Goal: Information Seeking & Learning: Learn about a topic

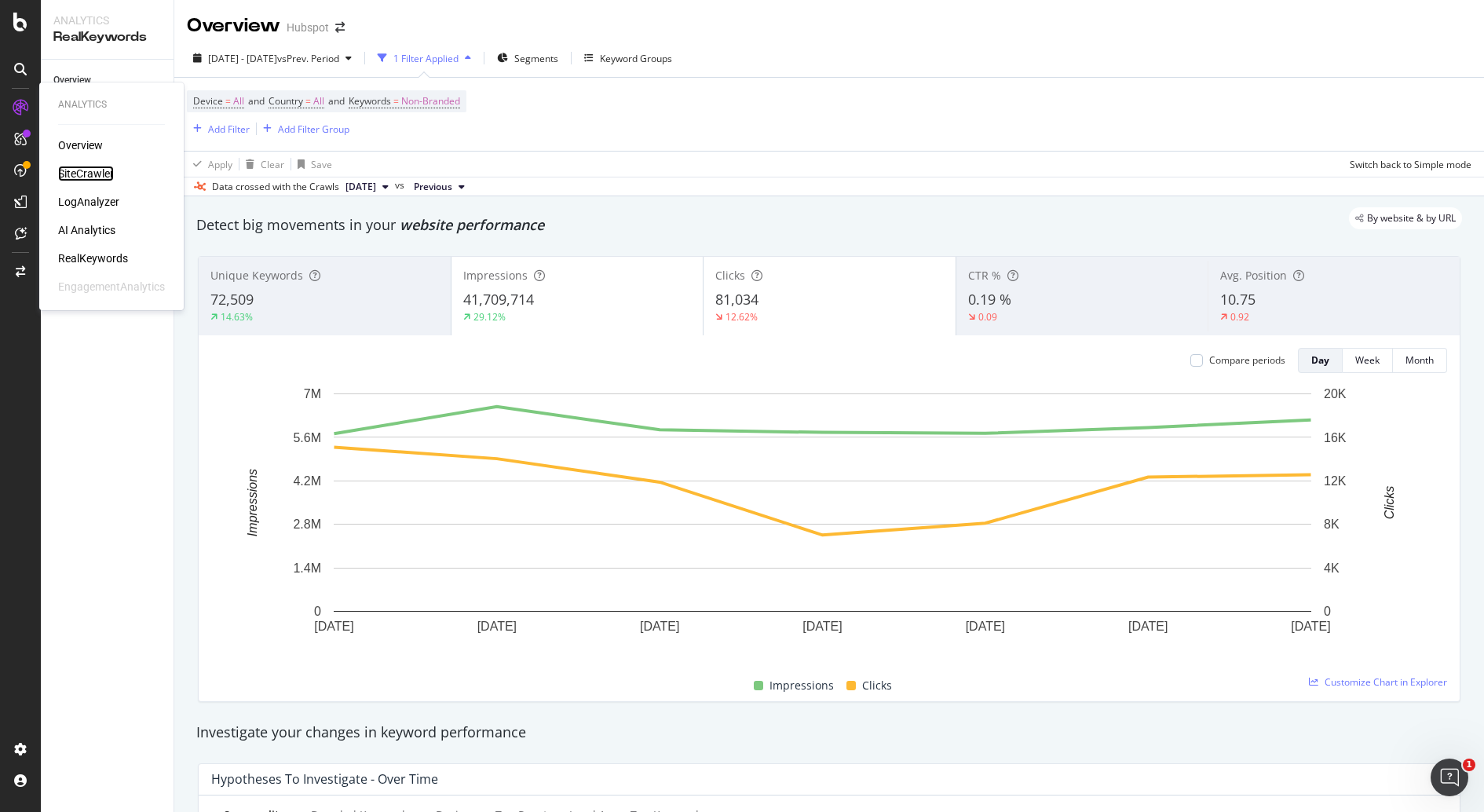
click at [88, 173] on div "SiteCrawler" at bounding box center [86, 173] width 56 height 15
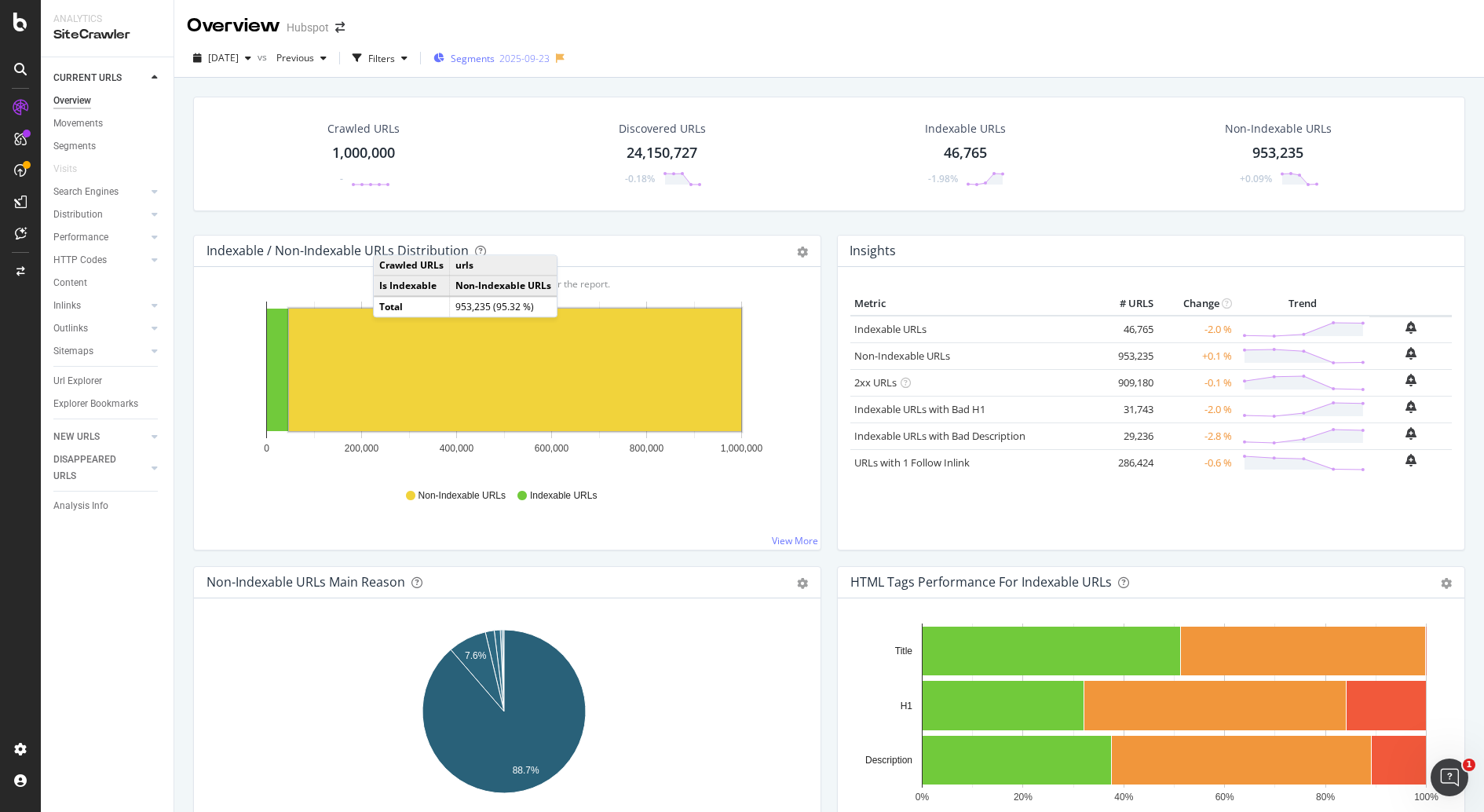
click at [532, 53] on div "2025-09-23" at bounding box center [524, 59] width 50 height 14
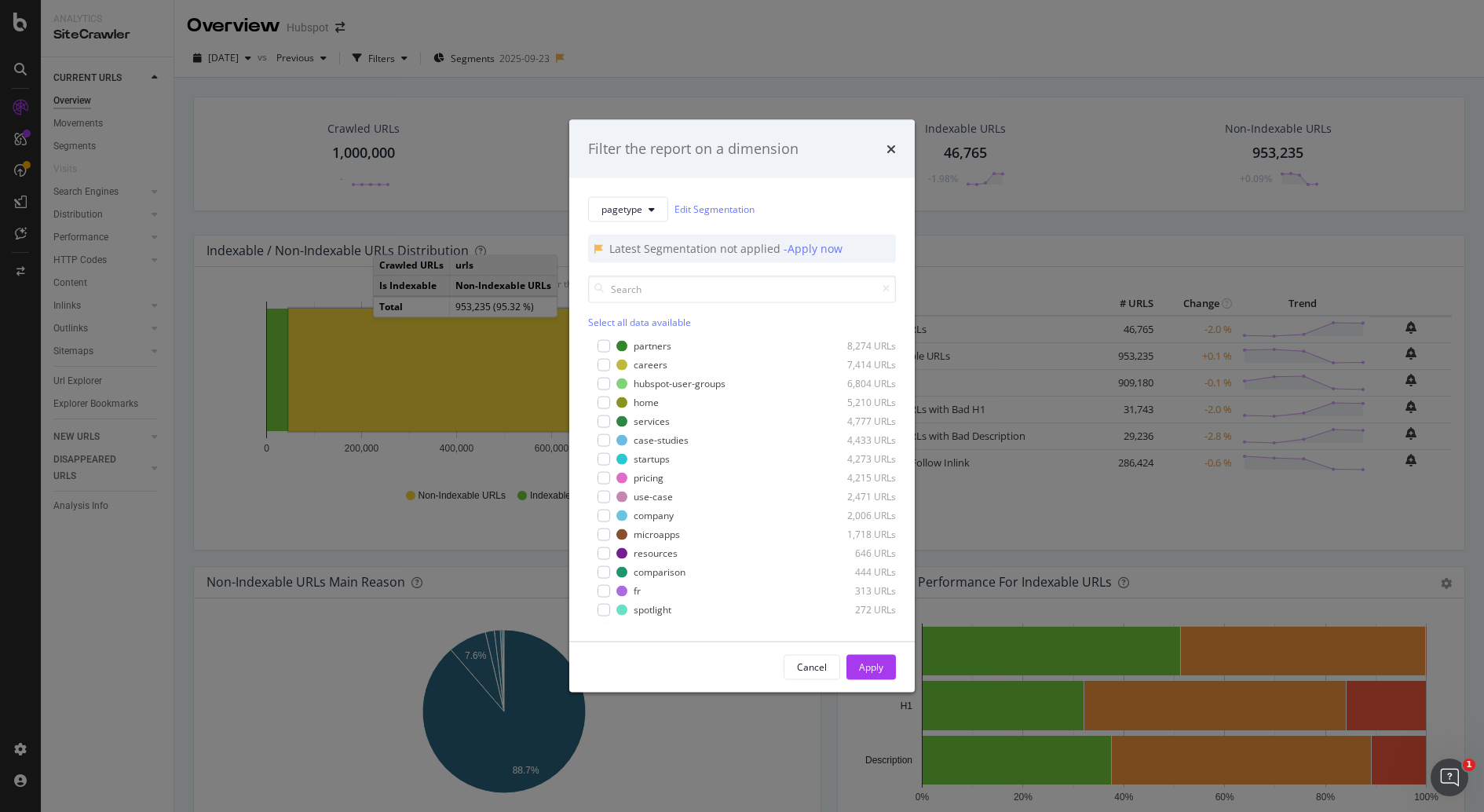
scroll to position [45, 0]
click at [835, 453] on div "4,433 URLs" at bounding box center [857, 450] width 77 height 14
click at [695, 451] on icon "modal" at bounding box center [699, 449] width 9 height 9
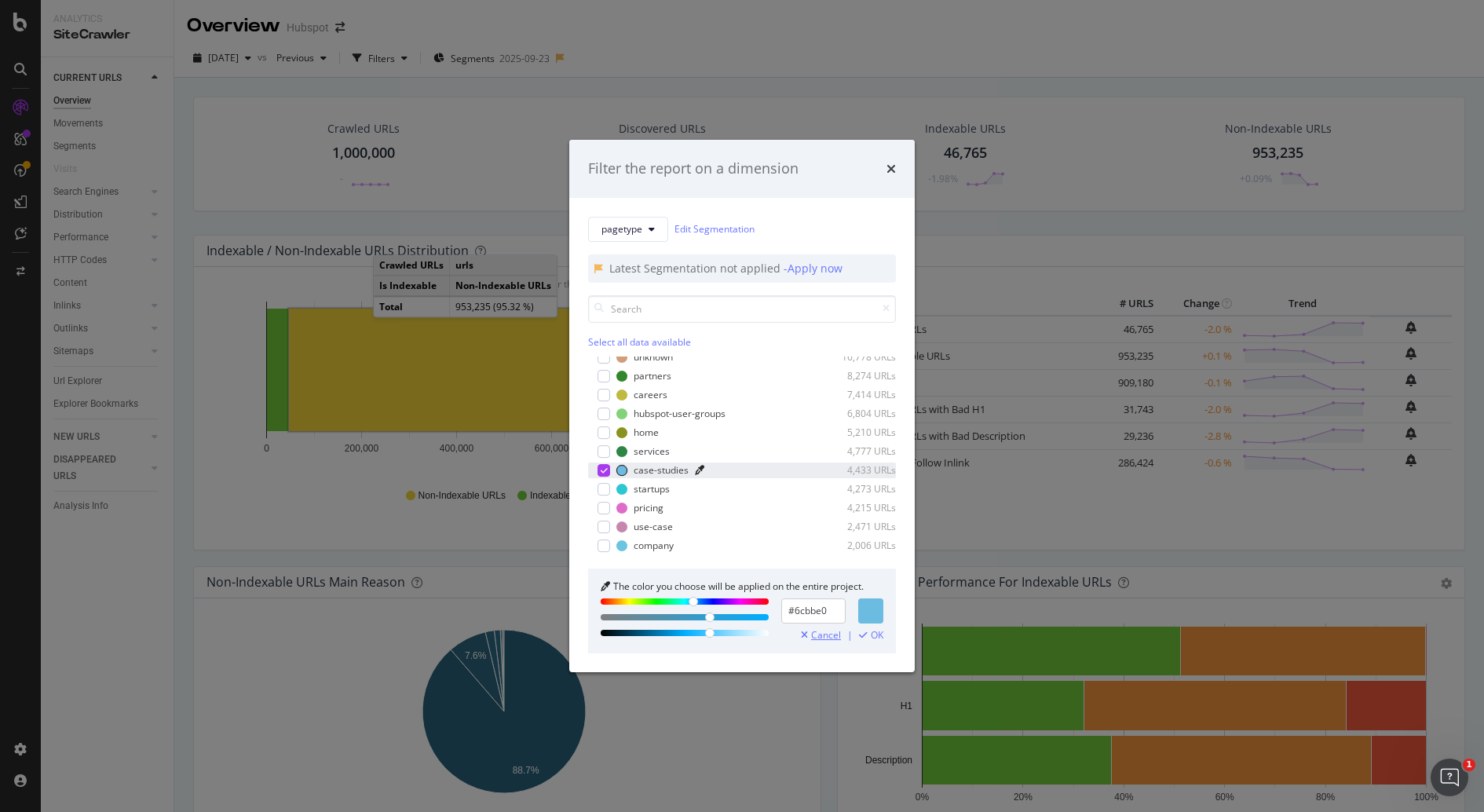
click at [821, 638] on span "Cancel" at bounding box center [826, 634] width 30 height 11
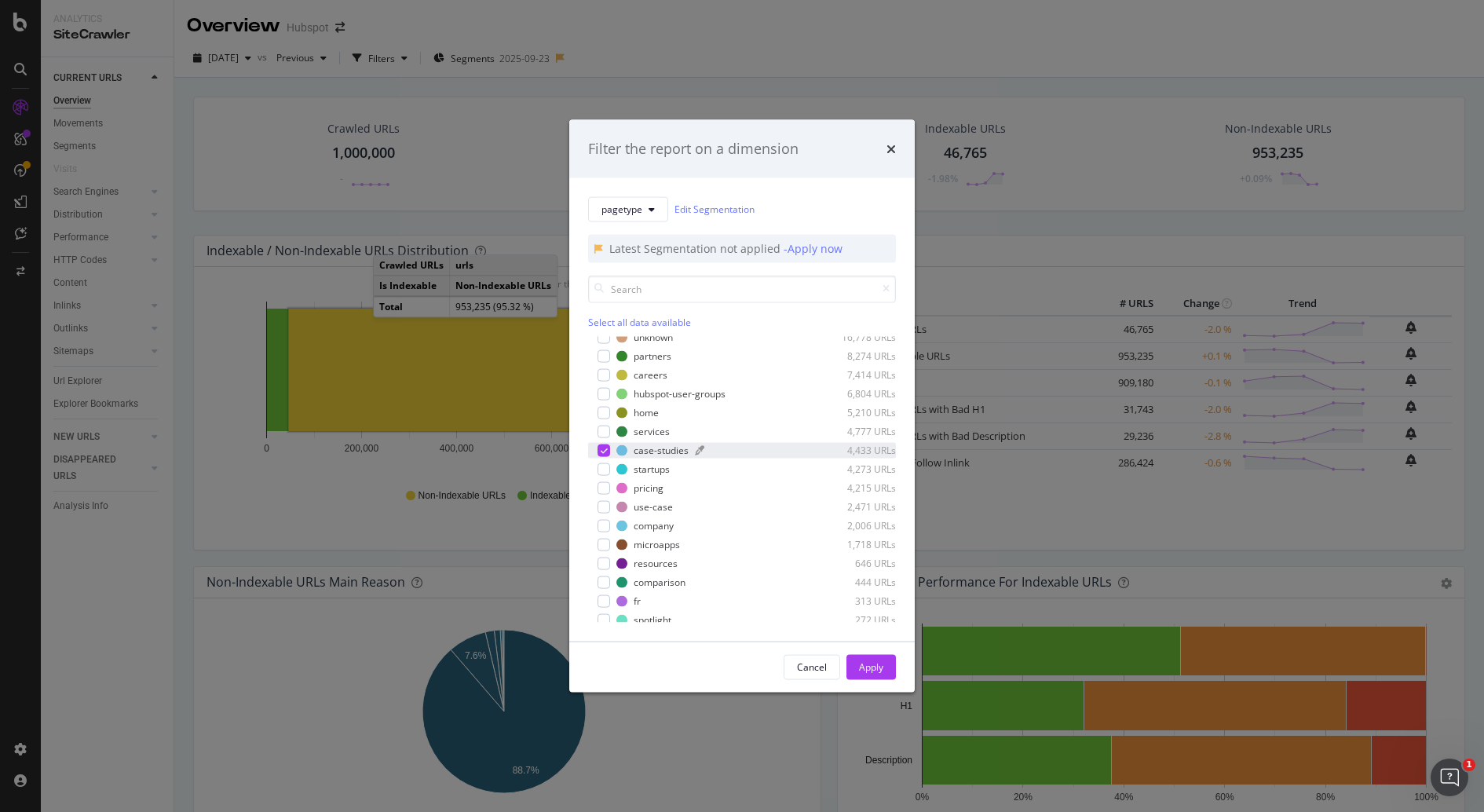
click at [657, 446] on div "case-studies" at bounding box center [661, 450] width 55 height 14
click at [672, 449] on div "case-studies" at bounding box center [661, 450] width 55 height 14
click at [866, 649] on div "Apply" at bounding box center [871, 668] width 25 height 14
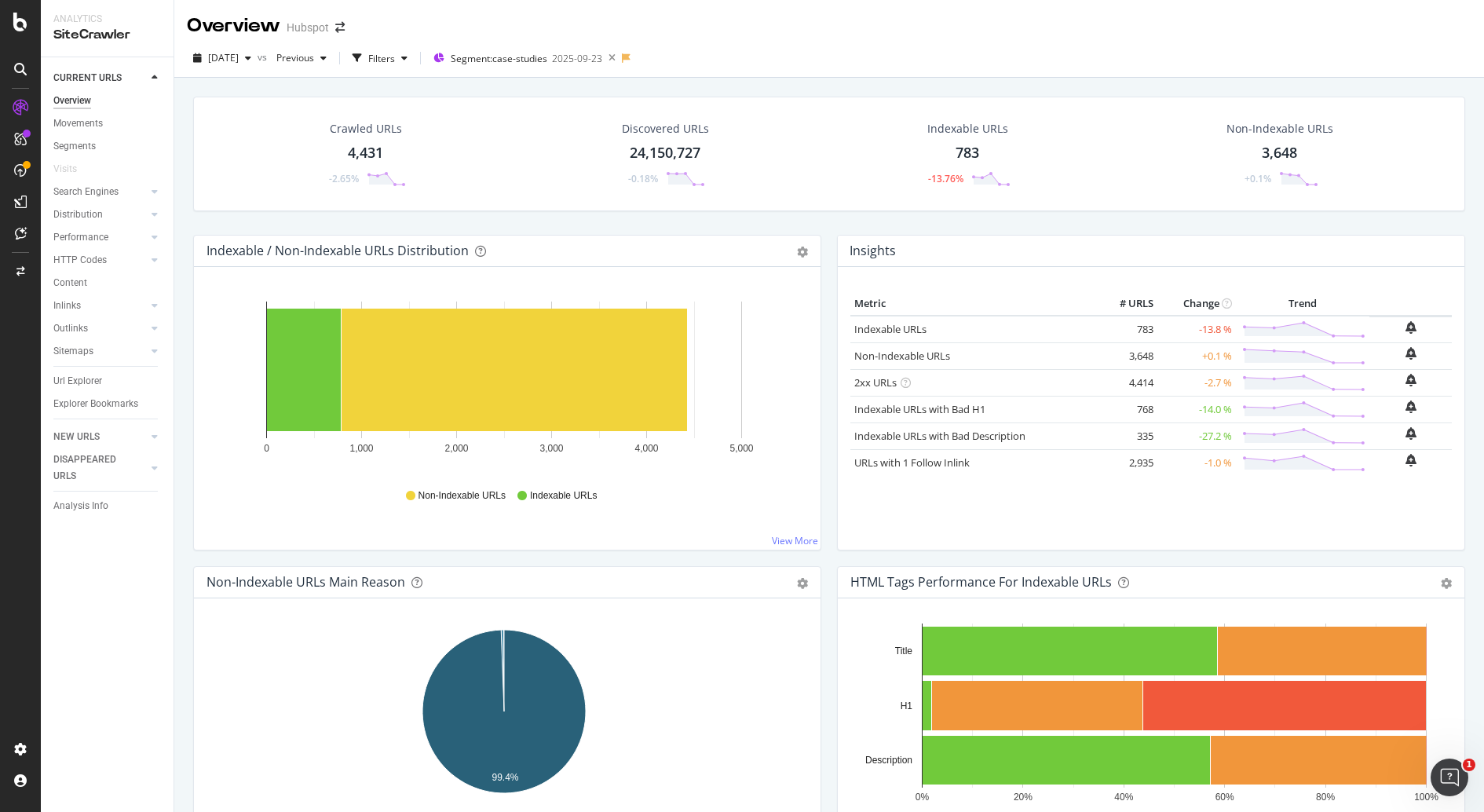
click at [847, 42] on div "[DATE] vs Previous Filters Segment: case-studies [DATE]" at bounding box center [829, 58] width 1310 height 38
click at [622, 60] on icon at bounding box center [612, 58] width 20 height 22
click at [851, 25] on div "Overview Hubspot" at bounding box center [829, 20] width 1310 height 39
click at [281, 386] on rect "A chart." at bounding box center [303, 369] width 74 height 122
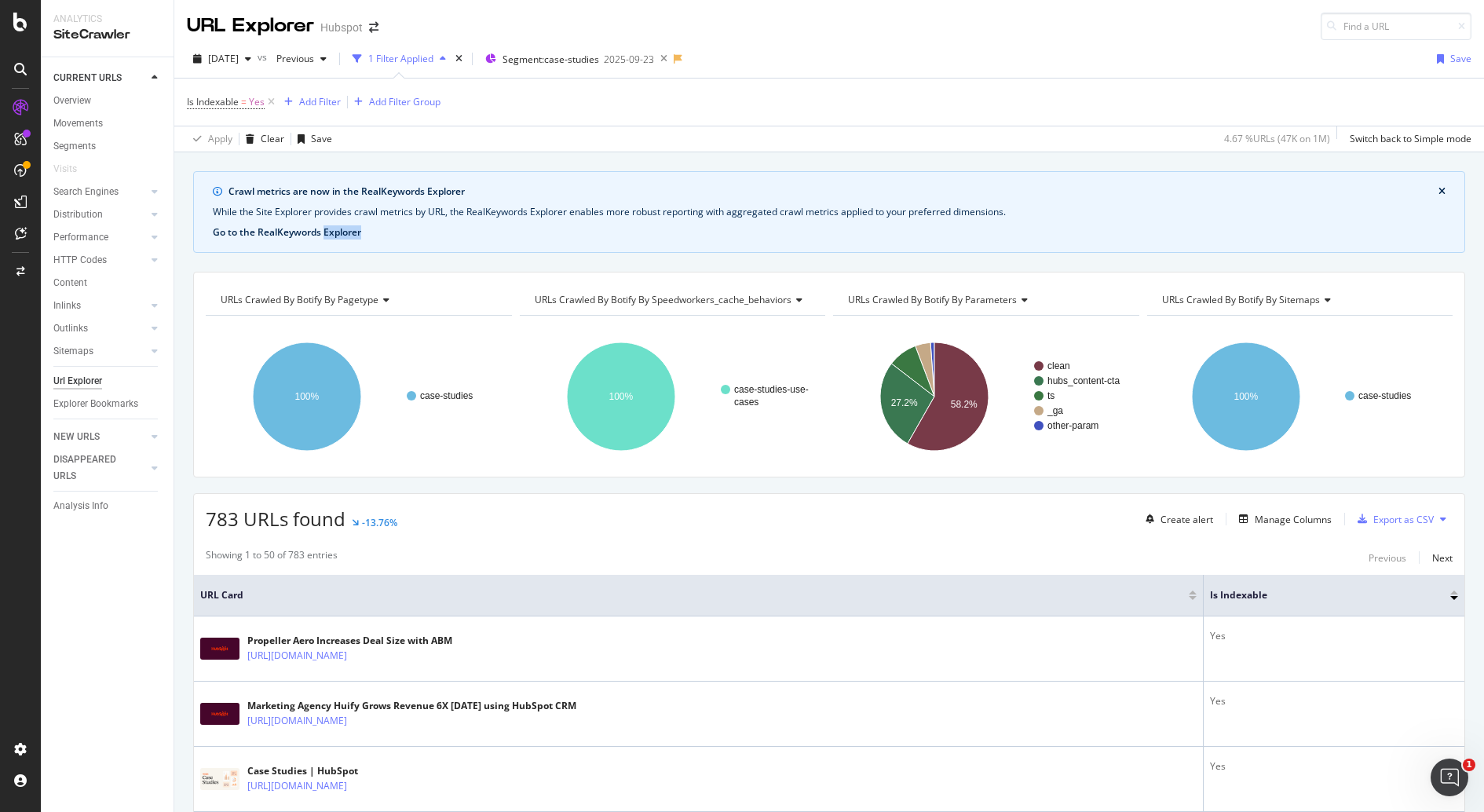
click at [324, 236] on button "Go to the RealKeywords Explorer" at bounding box center [287, 232] width 149 height 14
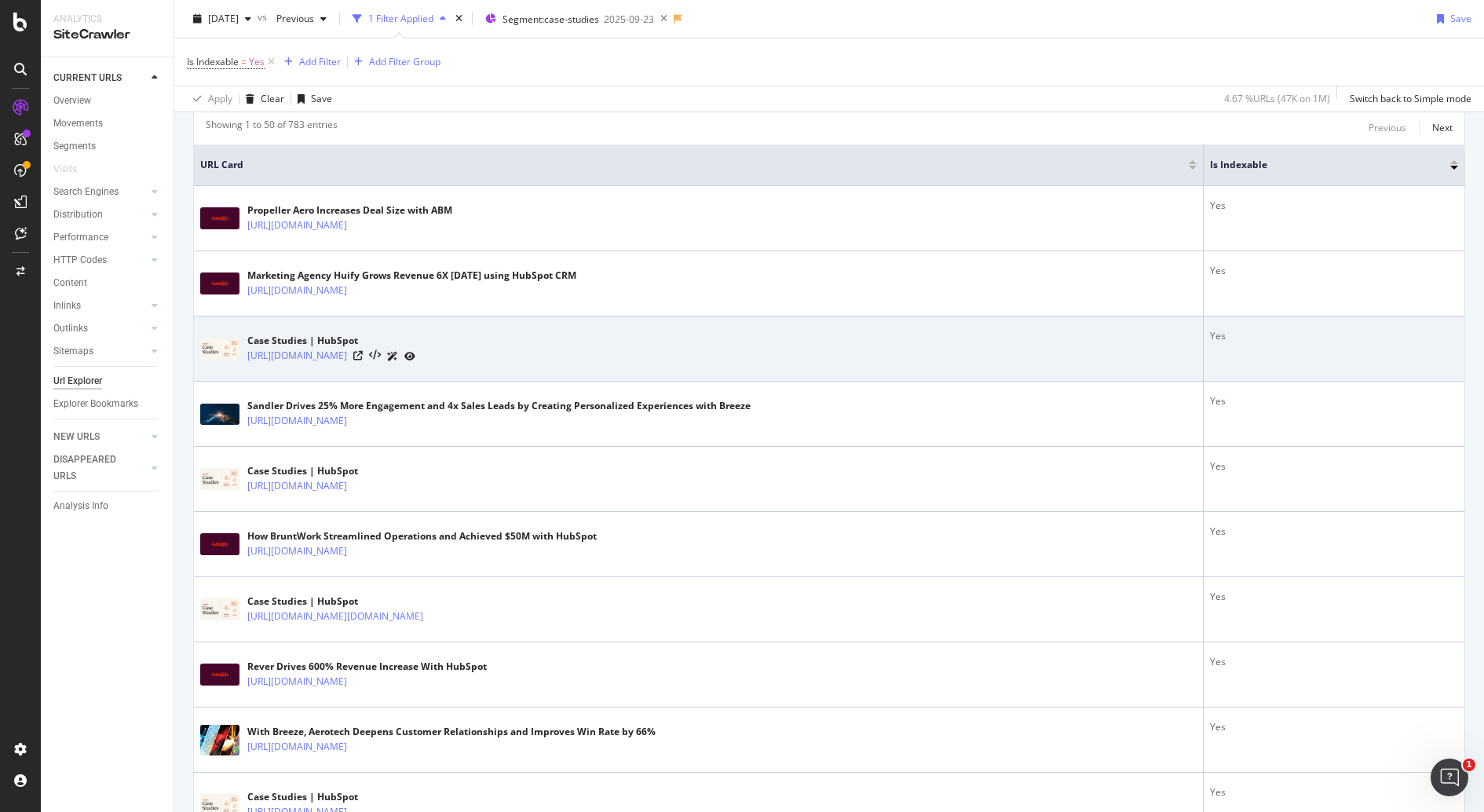
scroll to position [431, 0]
click at [363, 352] on icon at bounding box center [358, 353] width 9 height 9
